Goal: Task Accomplishment & Management: Manage account settings

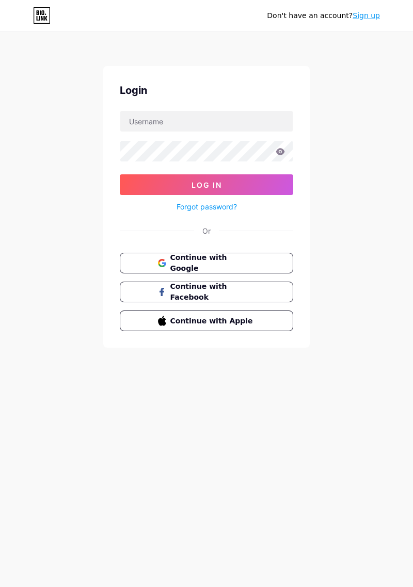
click at [279, 270] on button "Continue with Google" at bounding box center [206, 263] width 173 height 21
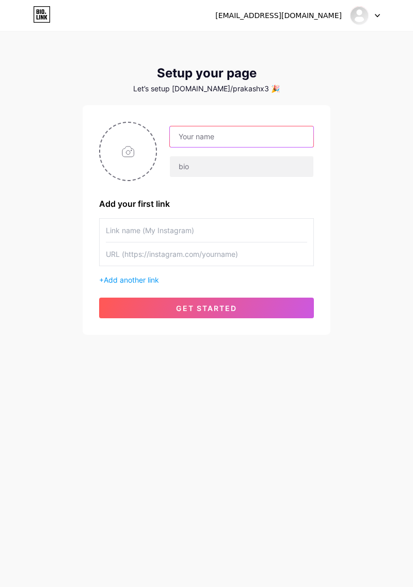
click at [247, 134] on input "text" at bounding box center [241, 136] width 143 height 21
type input "[PERSON_NAME]"
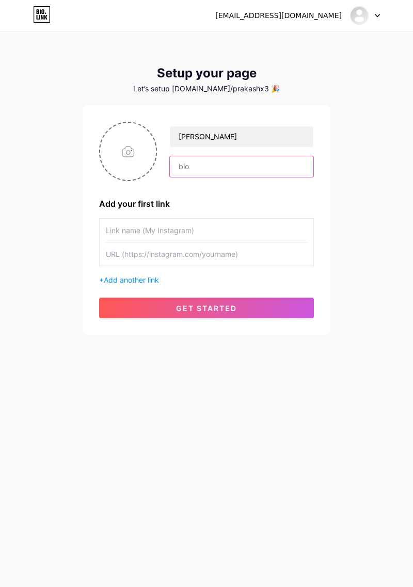
click at [243, 169] on input "text" at bounding box center [241, 166] width 143 height 21
click at [213, 170] on input "text" at bounding box center [241, 166] width 143 height 21
type input "Top Amazon Finds Daily 🛒 Smart Shopping Starts Here 💬 Links may earn commission"
click at [133, 157] on input "file" at bounding box center [128, 151] width 56 height 57
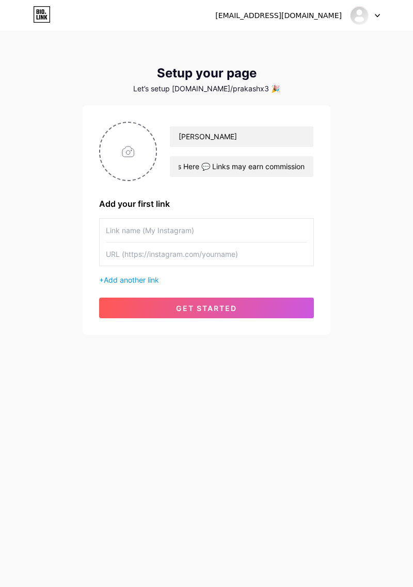
scroll to position [0, 0]
type input "C:\fakepath\1000027320.jpg"
click at [222, 230] on input "text" at bounding box center [206, 230] width 201 height 23
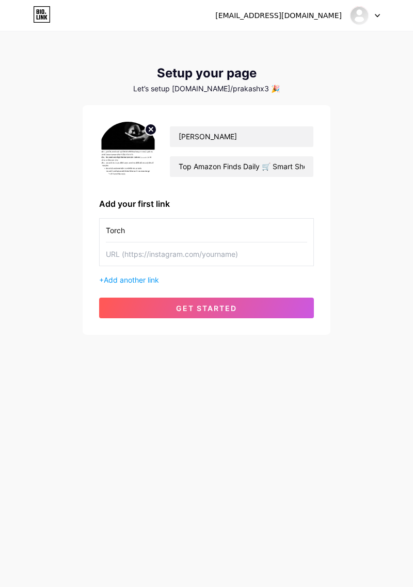
type input "Torch"
click at [232, 256] on input "text" at bounding box center [206, 254] width 201 height 23
click at [146, 259] on input "text" at bounding box center [206, 254] width 201 height 23
type input "[URL][DOMAIN_NAME]"
click at [224, 312] on button "get started" at bounding box center [206, 308] width 215 height 21
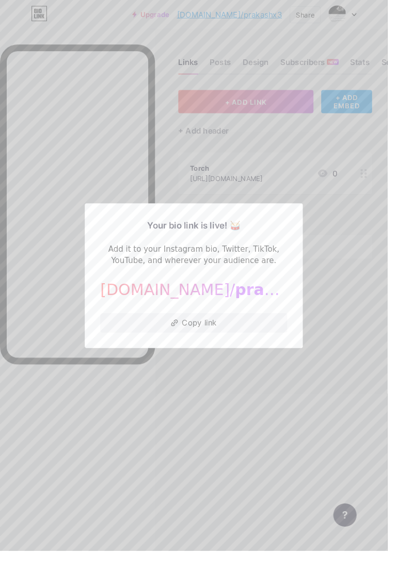
click at [221, 355] on button "Copy link" at bounding box center [206, 344] width 199 height 21
click at [217, 355] on button "Copy link" at bounding box center [206, 344] width 199 height 21
type textarea "Mi"
click at [321, 448] on div at bounding box center [206, 293] width 413 height 587
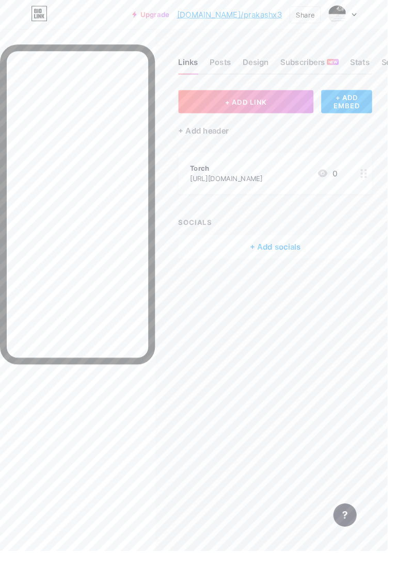
click at [380, 15] on icon at bounding box center [377, 16] width 5 height 4
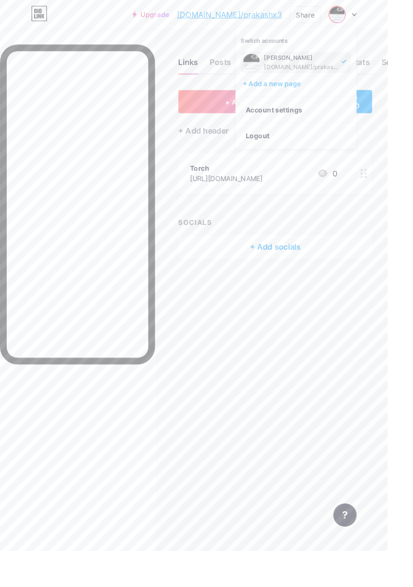
click at [277, 66] on img at bounding box center [268, 66] width 19 height 19
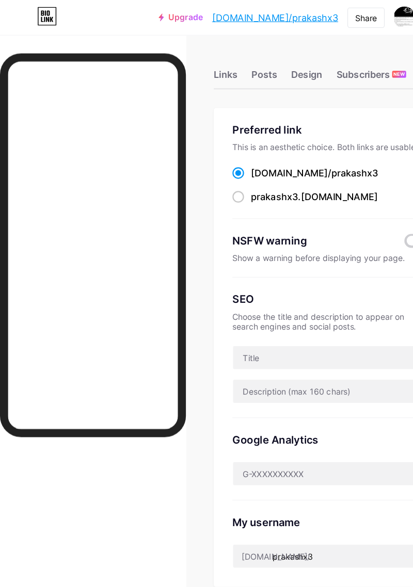
click at [204, 67] on div "Links" at bounding box center [200, 69] width 21 height 19
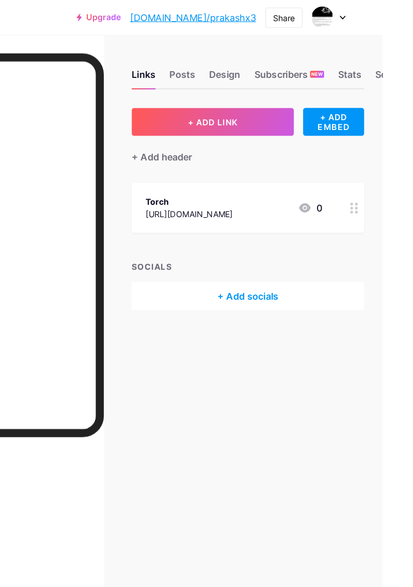
click at [235, 64] on div "Posts" at bounding box center [234, 69] width 23 height 19
click at [384, 189] on icon at bounding box center [387, 185] width 7 height 10
click at [272, 61] on div "Design" at bounding box center [273, 69] width 28 height 19
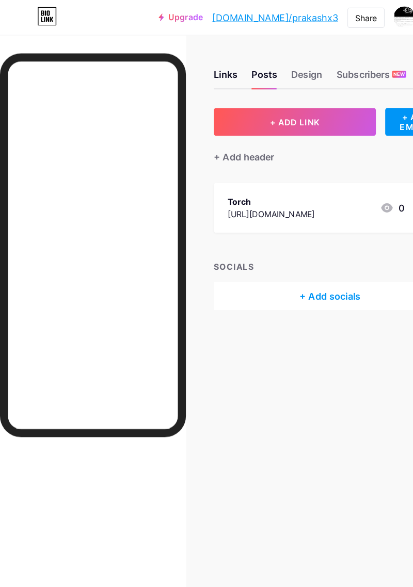
click at [39, 16] on icon at bounding box center [39, 17] width 1 height 5
